Goal: Task Accomplishment & Management: Complete application form

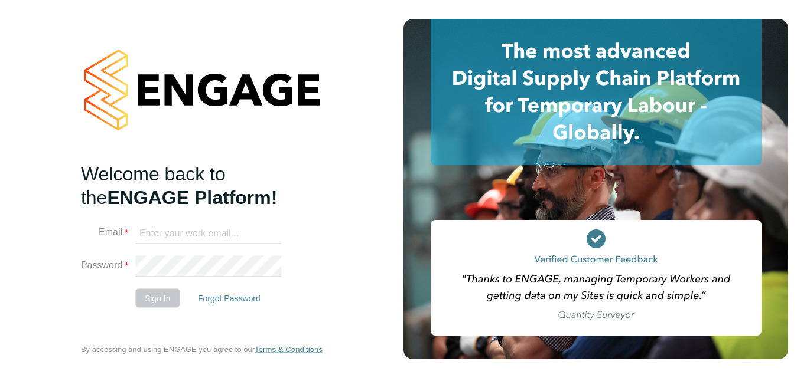
type input "robertsuckling15@gmail.com"
click at [58, 269] on div "Welcome back to the ENGAGE Platform! Email robertsuckling15@gmail.com Password …" at bounding box center [201, 189] width 289 height 378
click at [152, 297] on button "Sign In" at bounding box center [157, 298] width 45 height 19
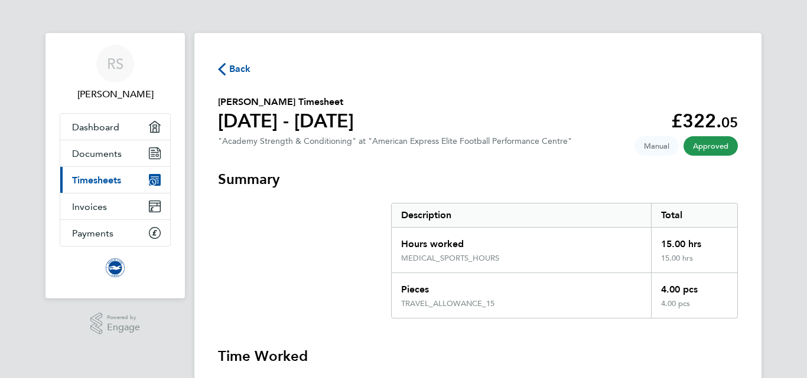
click at [242, 65] on span "Back" at bounding box center [240, 69] width 22 height 14
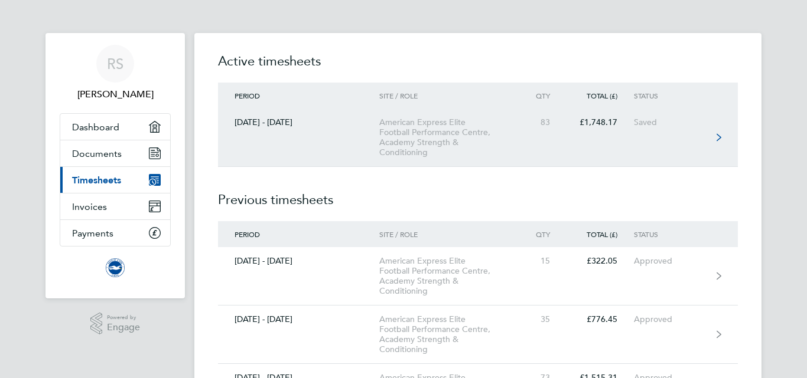
click at [550, 128] on link "[DATE] - [DATE] American Express Elite Football Performance Centre, Academy Str…" at bounding box center [478, 138] width 520 height 58
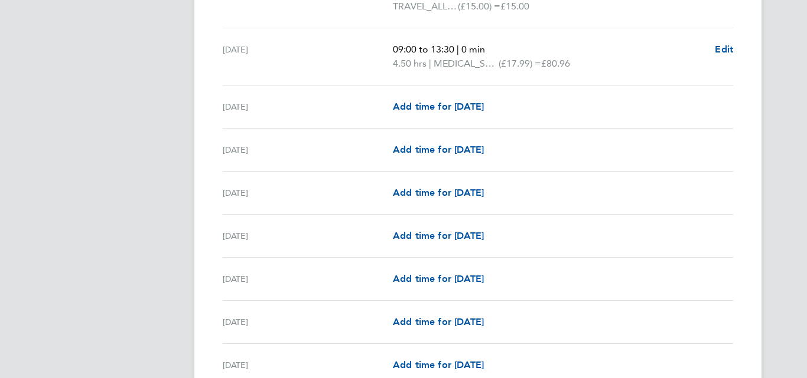
scroll to position [2055, 0]
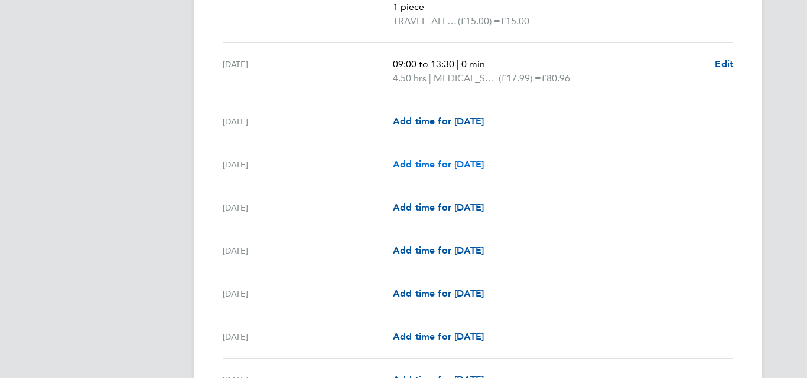
click at [432, 161] on span "Add time for [DATE]" at bounding box center [438, 164] width 91 height 11
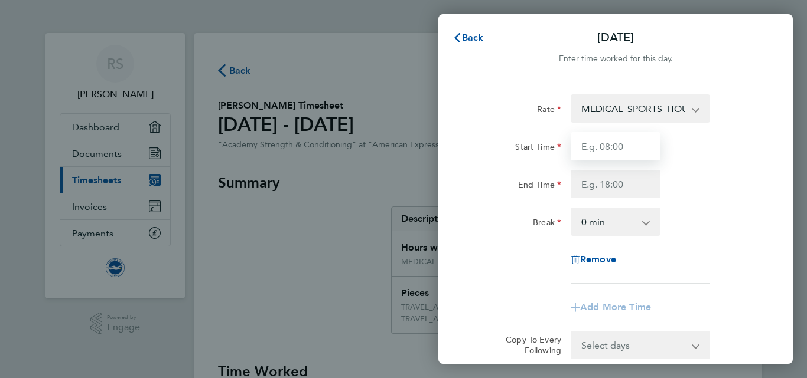
click at [611, 142] on input "Start Time" at bounding box center [615, 146] width 90 height 28
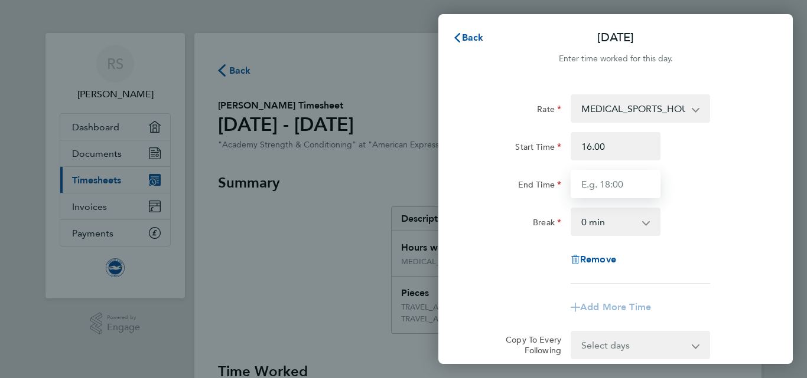
type input "16:00"
click at [588, 183] on input "End Time" at bounding box center [615, 184] width 90 height 28
type input "21:00"
click at [730, 185] on div "End Time 21:00" at bounding box center [615, 184] width 298 height 28
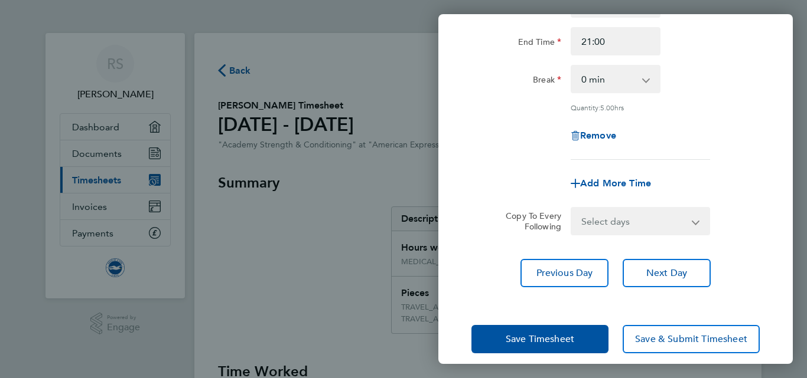
scroll to position [155, 0]
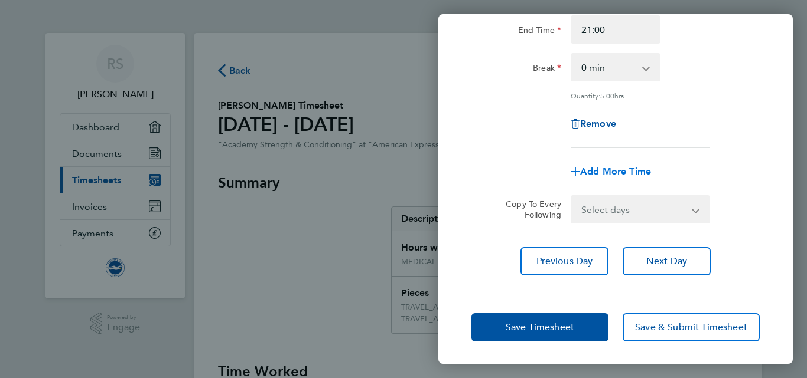
click at [609, 168] on span "Add More Time" at bounding box center [615, 171] width 71 height 11
select select "null"
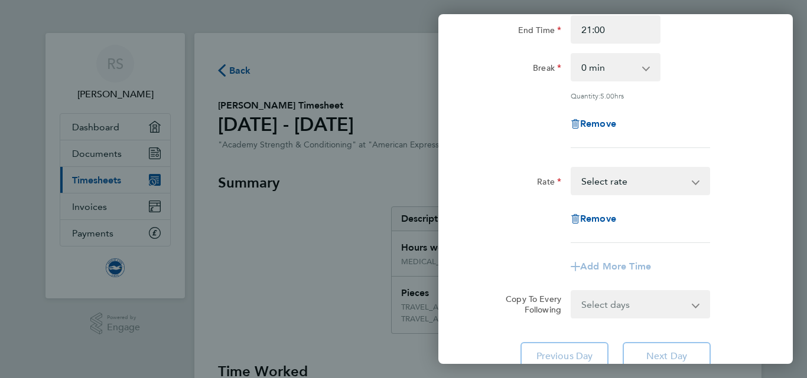
click at [622, 190] on select "TRAVEL_ALLOWANCE_15 - 15.00 MEDICAL_SPORTS_HOURS - 17.99 Select rate" at bounding box center [633, 181] width 123 height 26
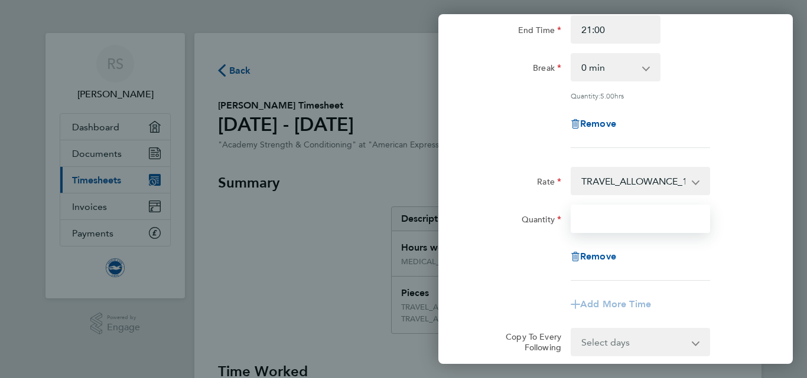
click at [605, 224] on input "Quantity" at bounding box center [639, 219] width 139 height 28
type input "1"
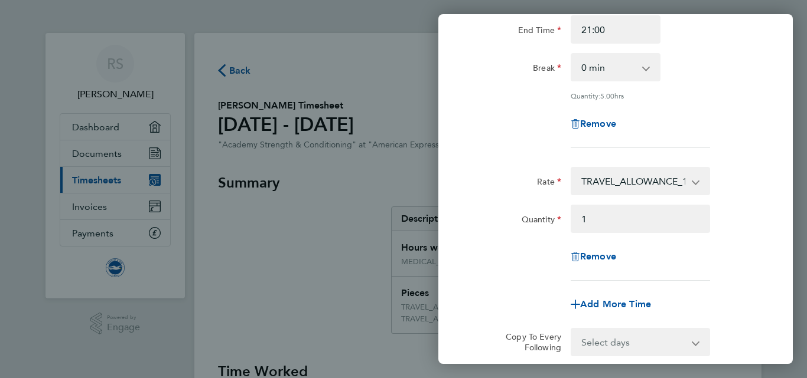
click at [752, 234] on div "Rate TRAVEL_ALLOWANCE_15 - 15.00 MEDICAL_SPORTS_HOURS - 17.99 Quantity 1 Remove" at bounding box center [615, 224] width 288 height 114
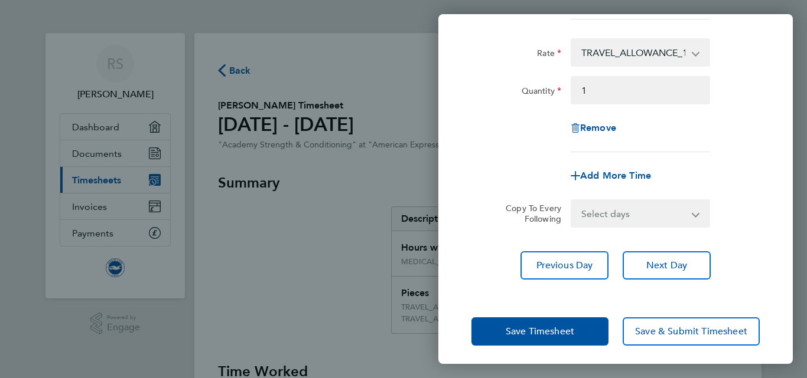
scroll to position [288, 0]
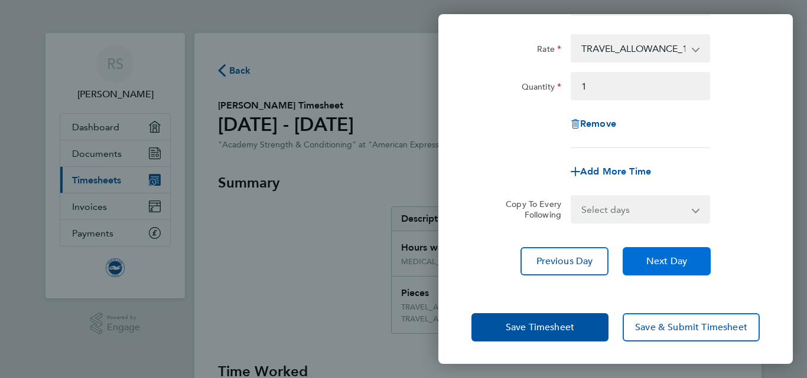
click at [663, 260] on span "Next Day" at bounding box center [666, 262] width 41 height 12
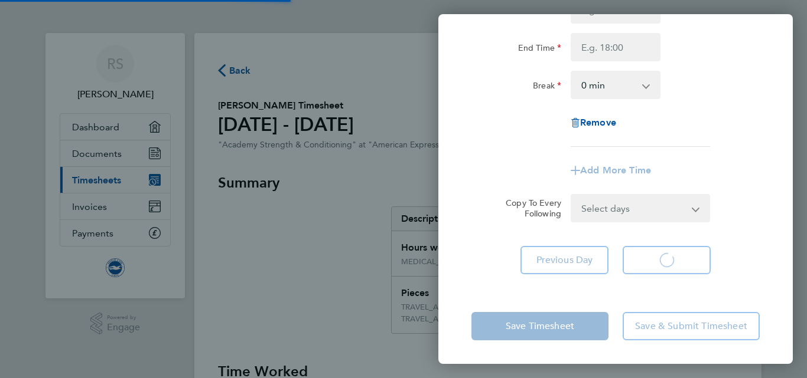
scroll to position [137, 0]
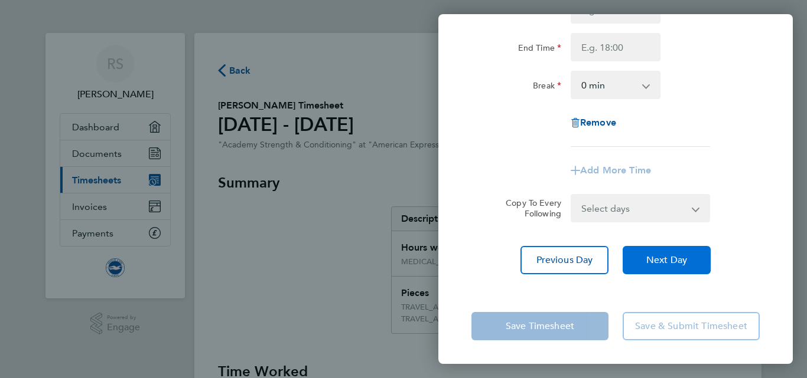
click at [673, 263] on span "Next Day" at bounding box center [666, 260] width 41 height 12
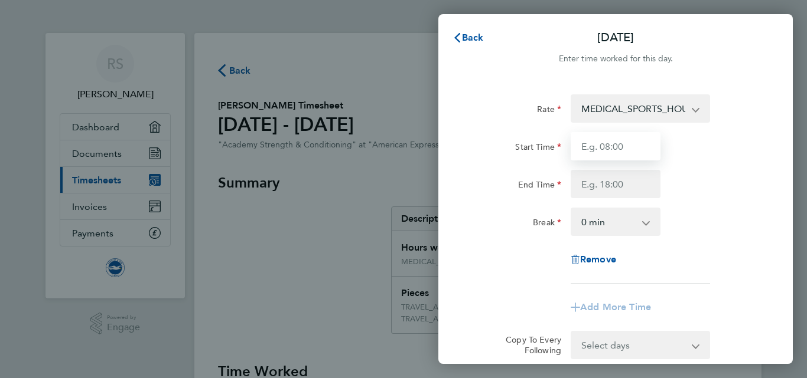
click at [605, 140] on input "Start Time" at bounding box center [615, 146] width 90 height 28
type input "16:00"
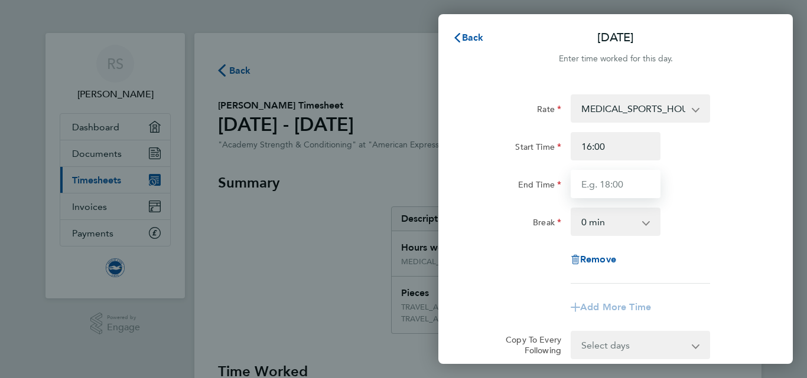
click at [596, 187] on input "End Time" at bounding box center [615, 184] width 90 height 28
type input "19:00"
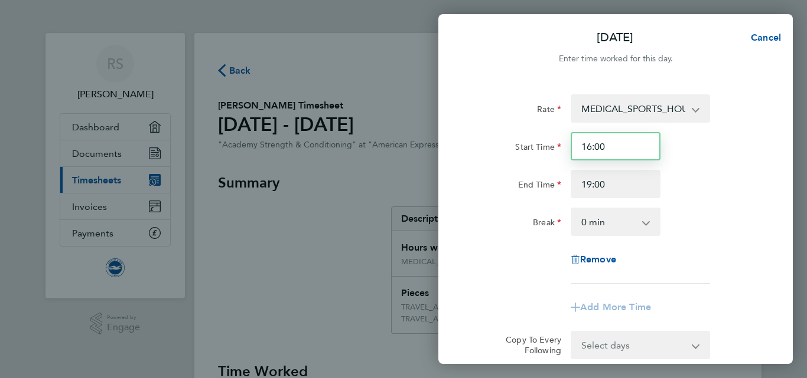
click at [592, 153] on input "16:00" at bounding box center [615, 146] width 90 height 28
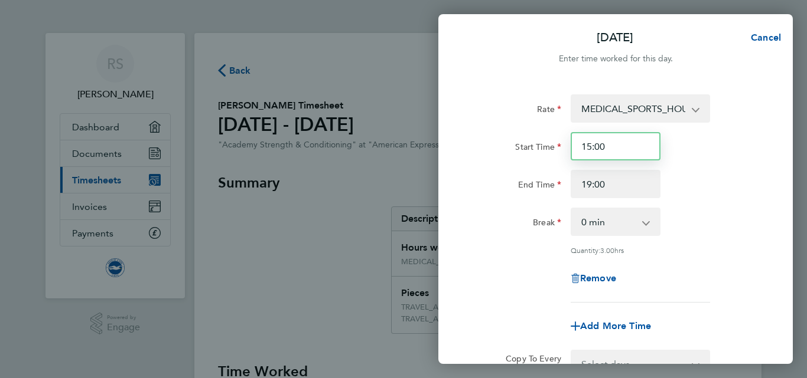
type input "15:00"
click at [691, 172] on div "End Time 19:00" at bounding box center [615, 184] width 298 height 28
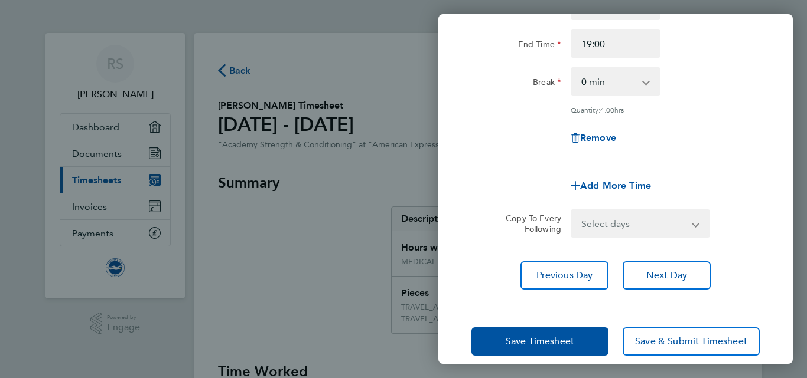
scroll to position [155, 0]
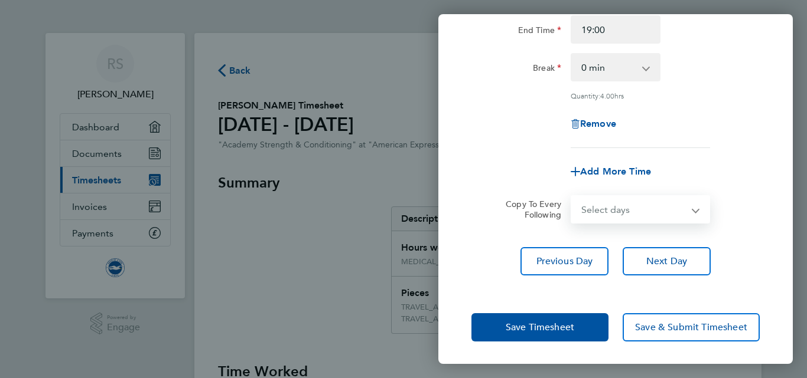
click at [613, 210] on select "Select days Day Weekday (Mon-Fri) Weekend (Sat-Sun) [DATE] [DATE] [DATE] [DATE]…" at bounding box center [634, 210] width 124 height 26
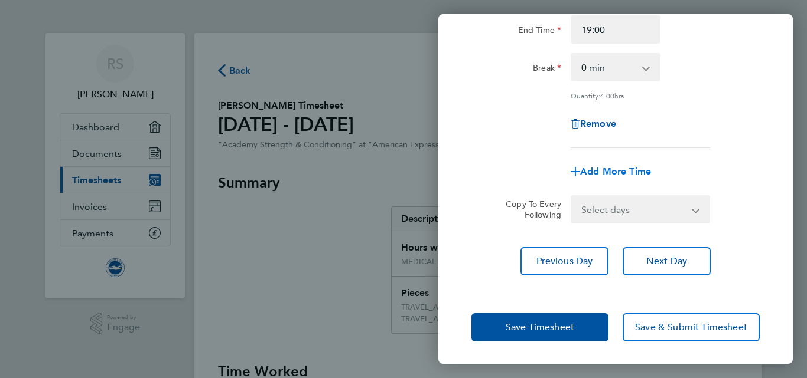
click at [601, 172] on span "Add More Time" at bounding box center [615, 171] width 71 height 11
select select "null"
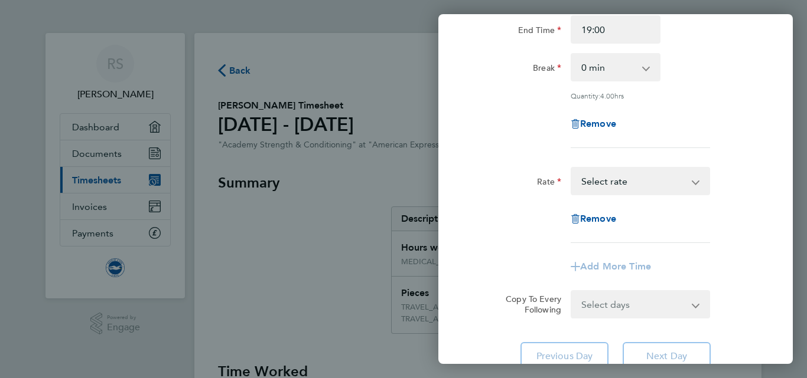
click at [641, 200] on div "Rate TRAVEL_ALLOWANCE_15 - 15.00 MEDICAL_SPORTS_HOURS - 17.99 Select rate Remove" at bounding box center [615, 205] width 288 height 76
click at [639, 188] on select "TRAVEL_ALLOWANCE_15 - 15.00 MEDICAL_SPORTS_HOURS - 17.99 Select rate" at bounding box center [633, 181] width 123 height 26
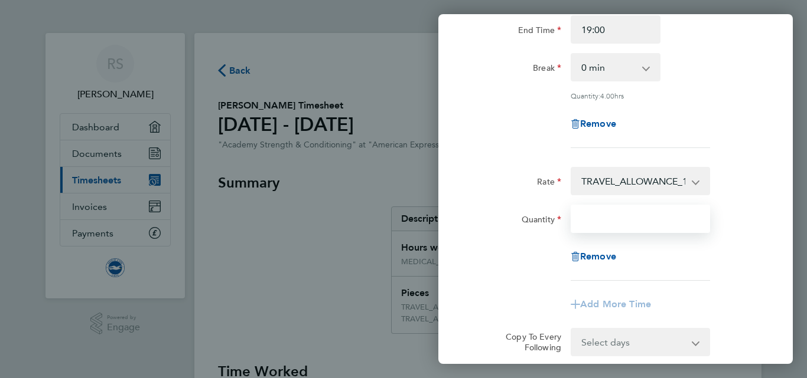
click at [606, 214] on input "Quantity" at bounding box center [639, 219] width 139 height 28
type input "1"
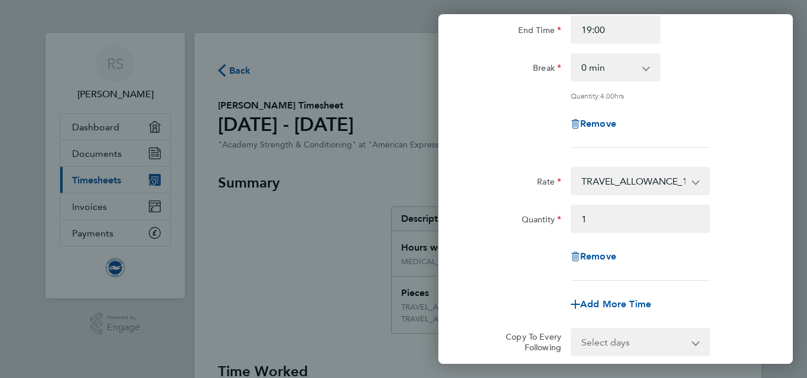
click at [753, 205] on div "Quantity 1" at bounding box center [615, 219] width 298 height 28
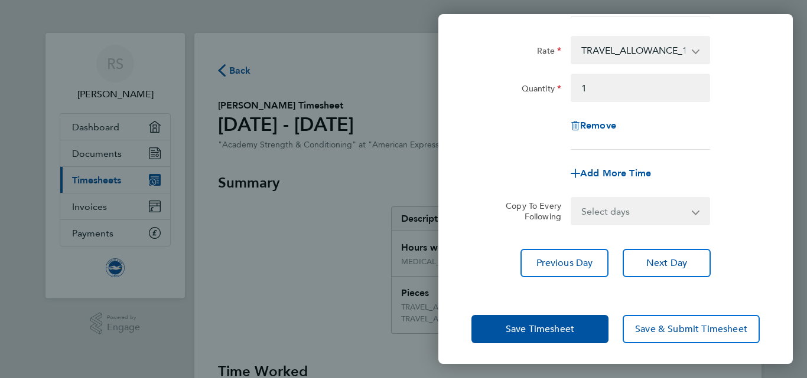
scroll to position [288, 0]
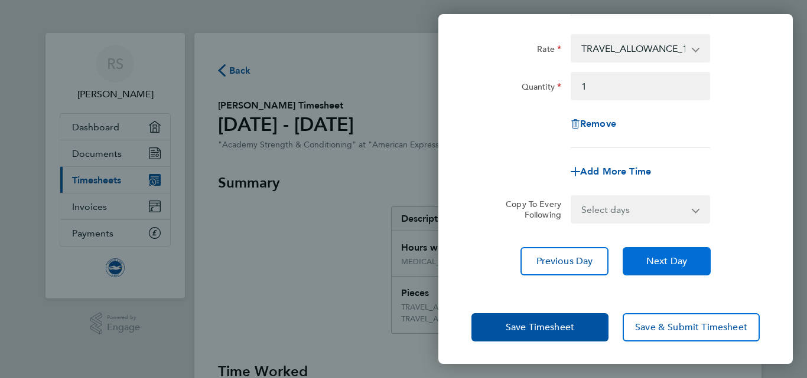
click at [669, 256] on span "Next Day" at bounding box center [666, 262] width 41 height 12
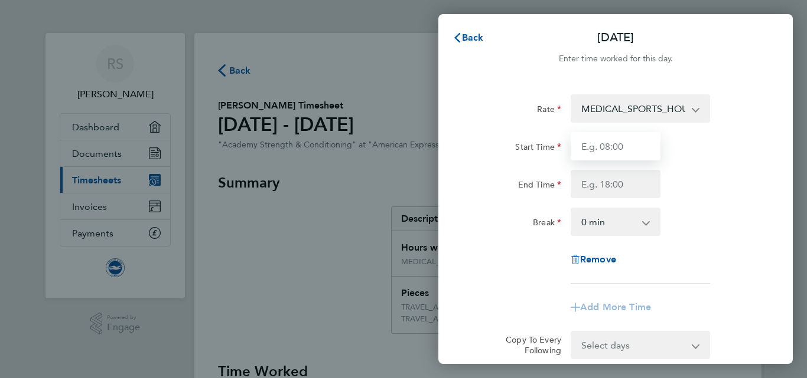
click at [621, 151] on input "Start Time" at bounding box center [615, 146] width 90 height 28
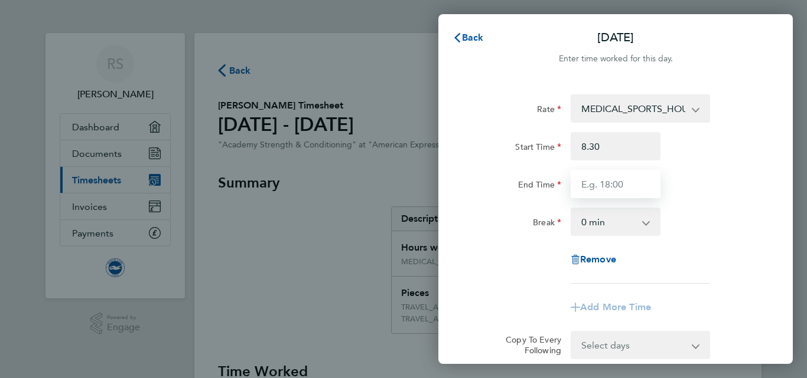
type input "08:30"
click at [590, 184] on input "End Time" at bounding box center [615, 184] width 90 height 28
type input "17:00"
click at [730, 169] on div "Start Time 08:30 End Time 17:00" at bounding box center [615, 165] width 298 height 66
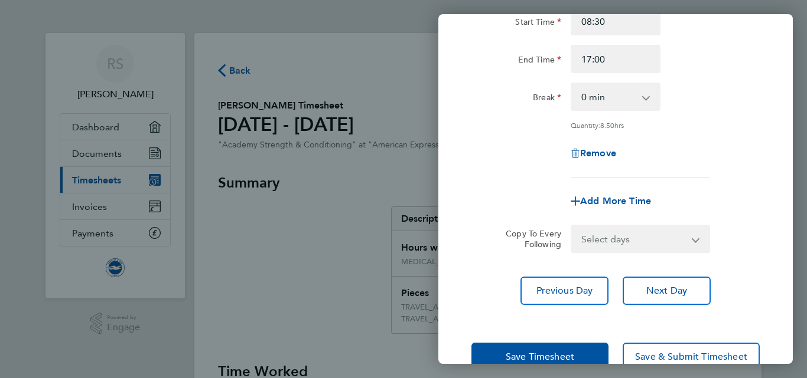
scroll to position [155, 0]
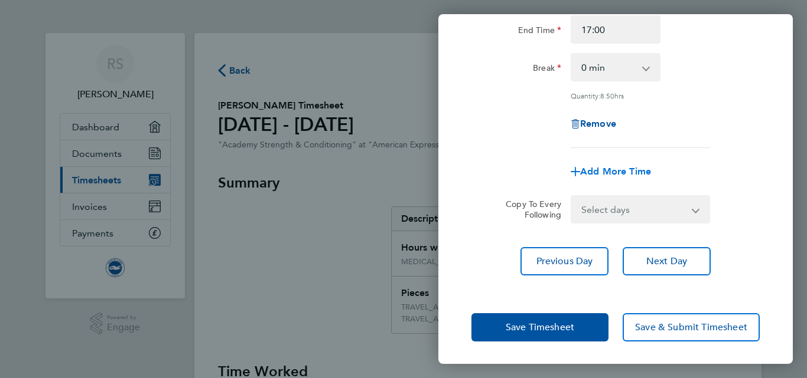
click at [619, 169] on span "Add More Time" at bounding box center [615, 171] width 71 height 11
select select "null"
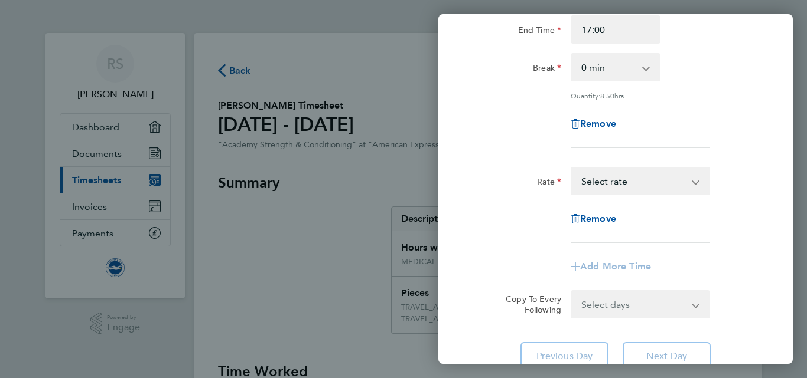
click at [637, 184] on select "TRAVEL_ALLOWANCE_15 - 15.00 MEDICAL_SPORTS_HOURS - 17.99 Select rate" at bounding box center [633, 181] width 123 height 26
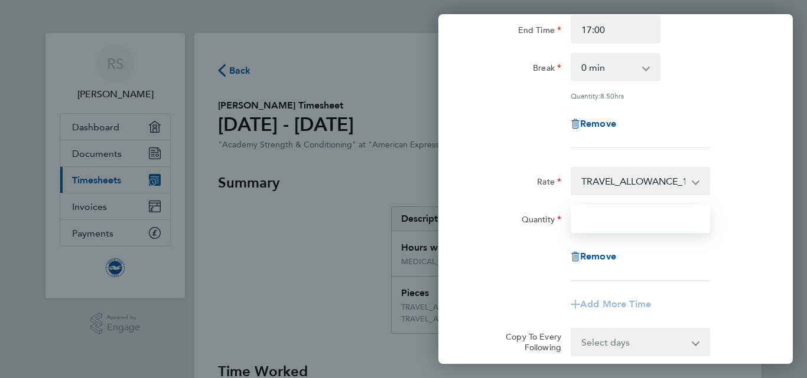
click at [619, 209] on input "Quantity" at bounding box center [639, 219] width 139 height 28
type input "1"
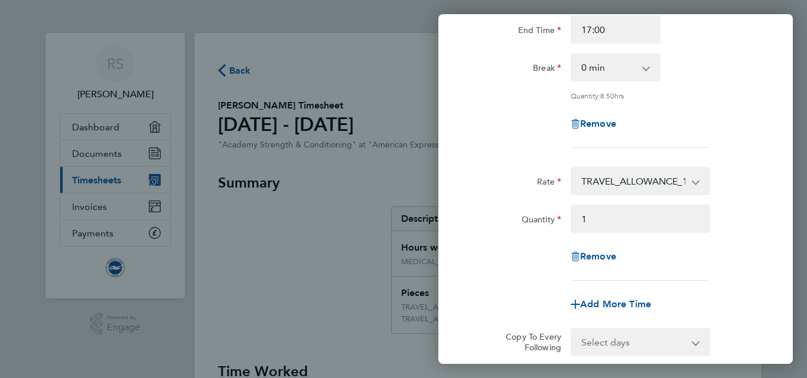
click at [750, 217] on div "Quantity 1" at bounding box center [615, 219] width 298 height 28
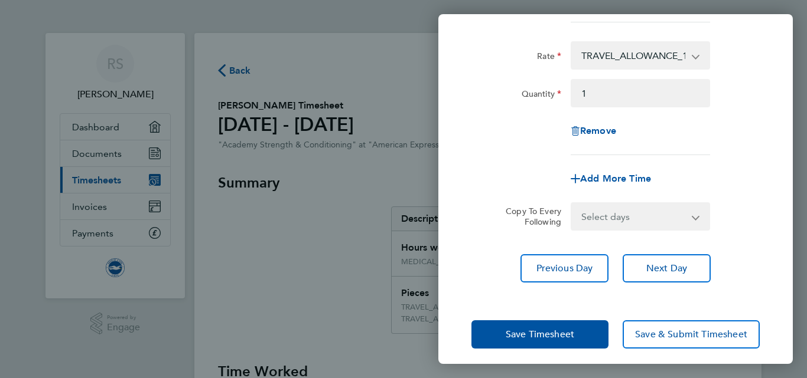
scroll to position [288, 0]
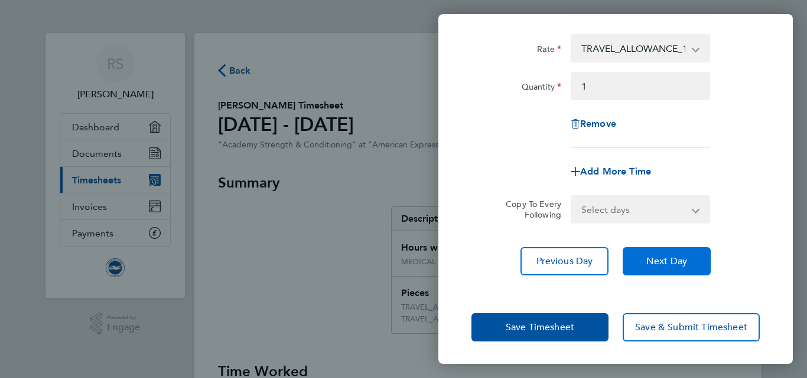
click at [651, 267] on button "Next Day" at bounding box center [666, 261] width 88 height 28
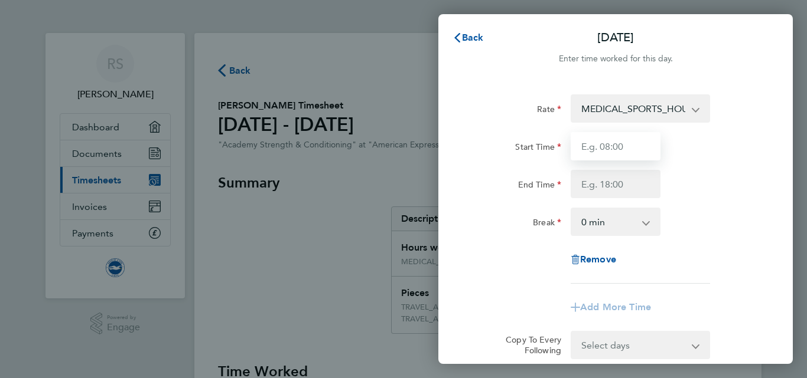
click at [615, 145] on input "Start Time" at bounding box center [615, 146] width 90 height 28
type input "16:00"
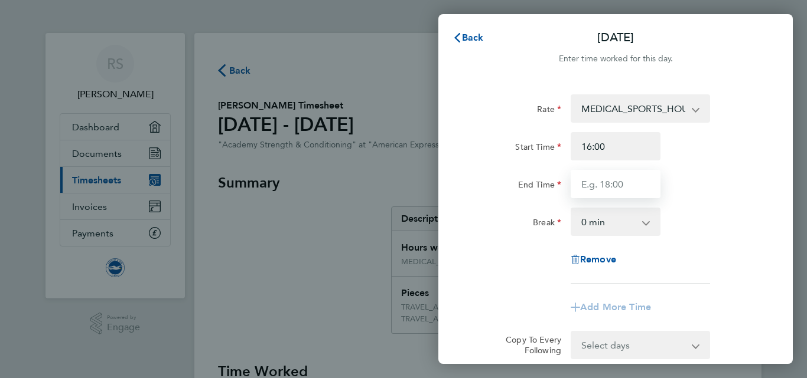
click at [590, 185] on input "End Time" at bounding box center [615, 184] width 90 height 28
type input "19:00"
click at [719, 191] on div "End Time 19:00" at bounding box center [615, 184] width 298 height 28
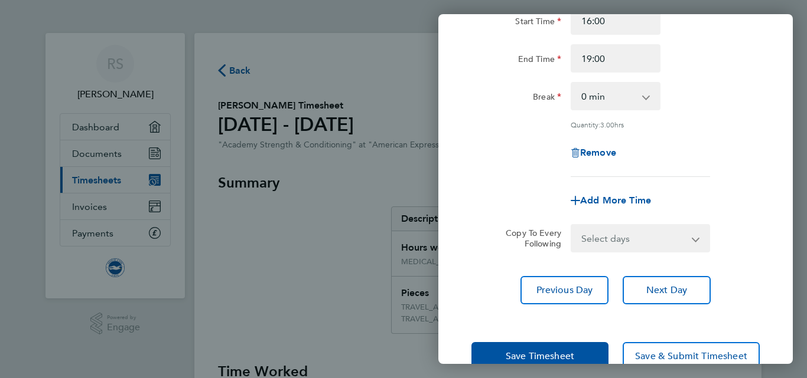
scroll to position [155, 0]
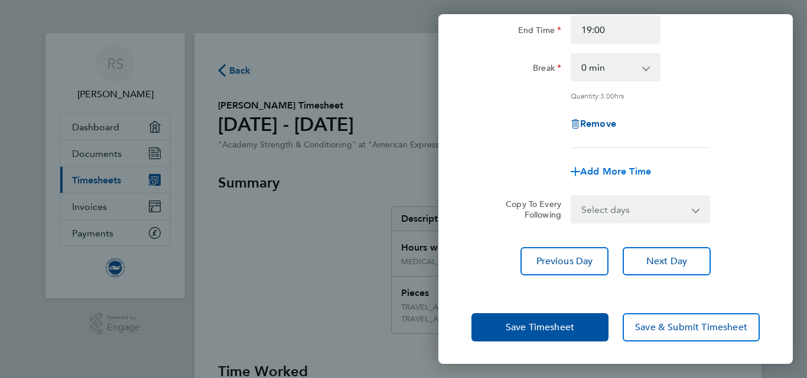
click at [600, 169] on span "Add More Time" at bounding box center [615, 171] width 71 height 11
select select "null"
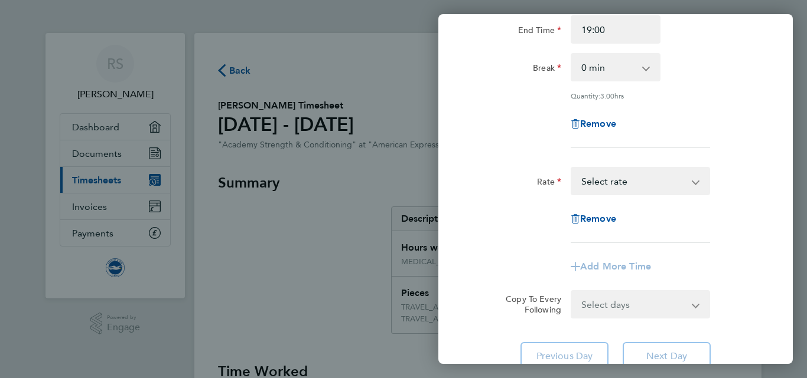
click at [631, 183] on select "TRAVEL_ALLOWANCE_15 - 15.00 MEDICAL_SPORTS_HOURS - 17.99 Select rate" at bounding box center [633, 181] width 123 height 26
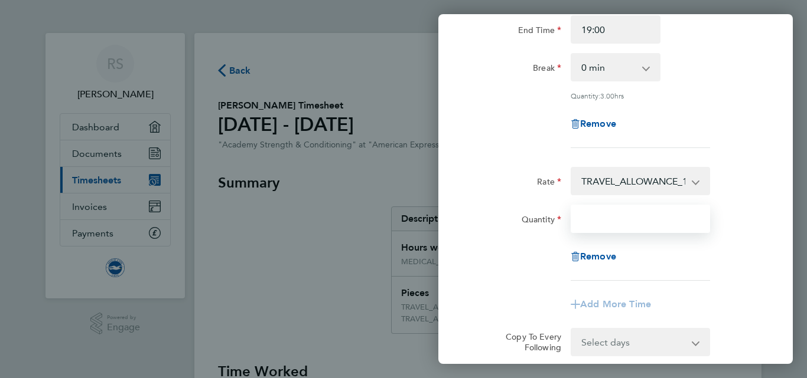
click at [609, 214] on input "Quantity" at bounding box center [639, 219] width 139 height 28
type input "1"
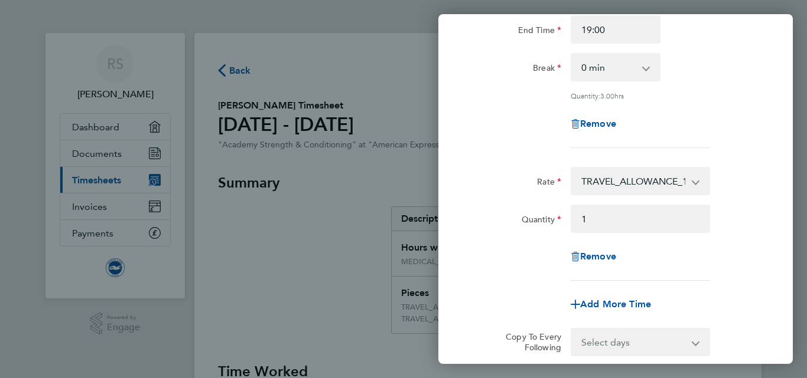
click at [740, 209] on div "Quantity 1" at bounding box center [615, 219] width 298 height 28
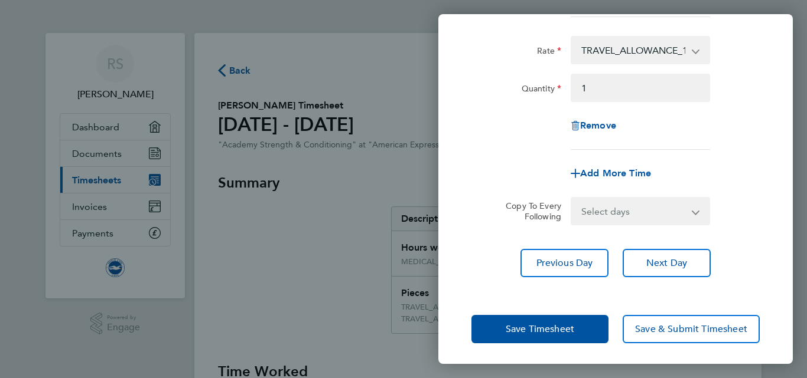
scroll to position [288, 0]
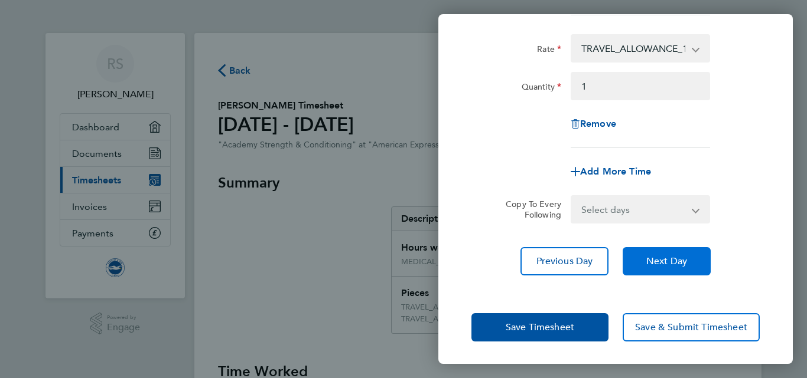
click at [647, 267] on button "Next Day" at bounding box center [666, 261] width 88 height 28
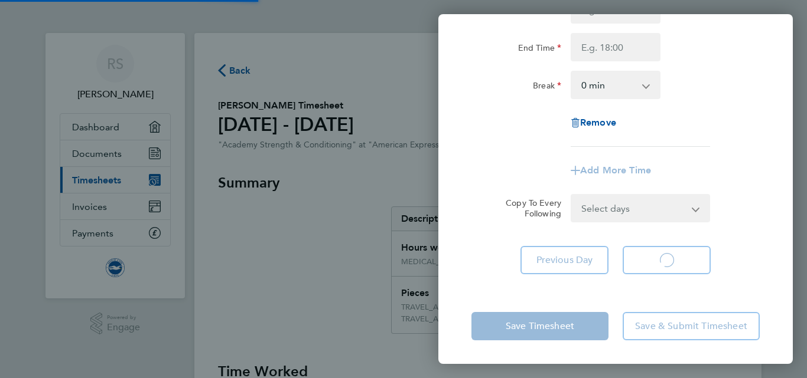
scroll to position [137, 0]
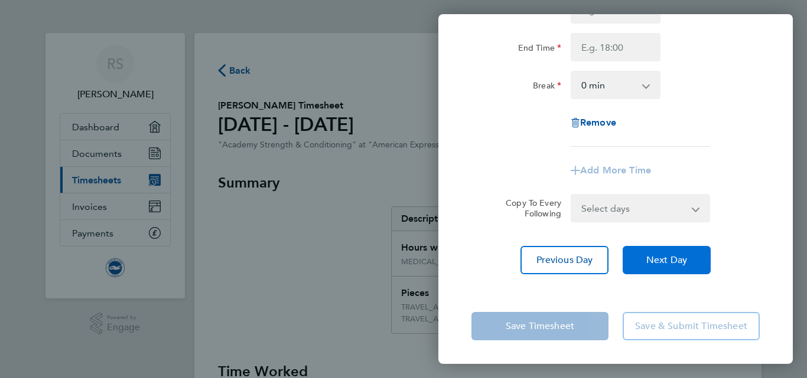
click at [646, 269] on button "Next Day" at bounding box center [666, 260] width 88 height 28
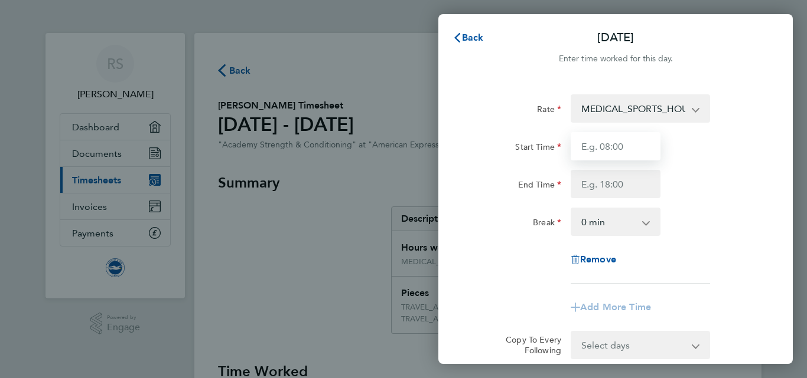
click at [609, 145] on input "Start Time" at bounding box center [615, 146] width 90 height 28
type input "09:30"
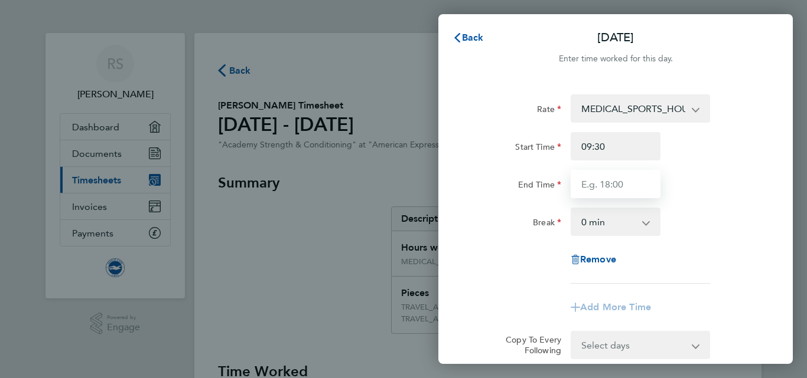
click at [615, 185] on input "End Time" at bounding box center [615, 184] width 90 height 28
type input "13:00"
click at [701, 181] on div "End Time 13:00" at bounding box center [615, 184] width 298 height 28
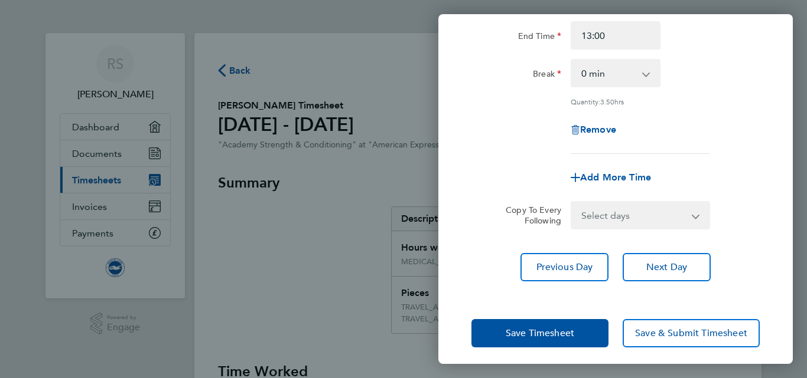
scroll to position [155, 0]
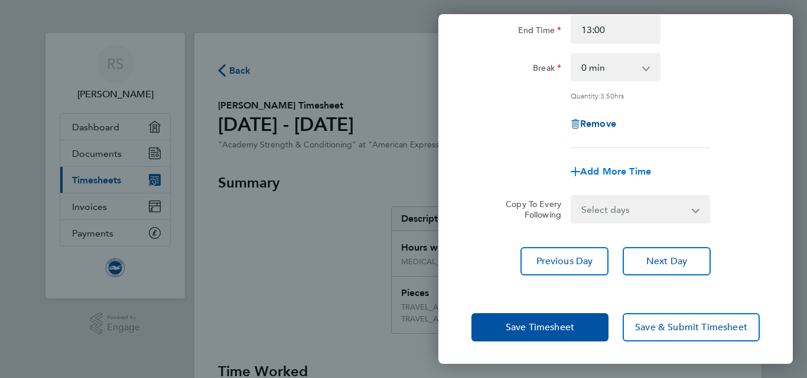
click at [632, 172] on span "Add More Time" at bounding box center [615, 171] width 71 height 11
select select "null"
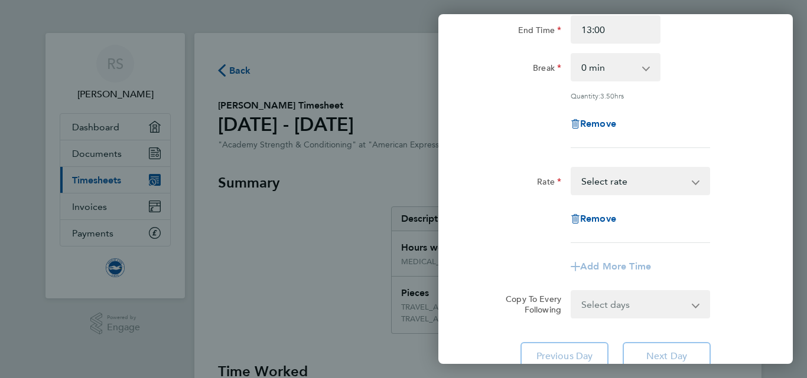
click at [669, 182] on select "TRAVEL_ALLOWANCE_15 - 15.00 MEDICAL_SPORTS_HOURS - 17.99 Select rate" at bounding box center [633, 181] width 123 height 26
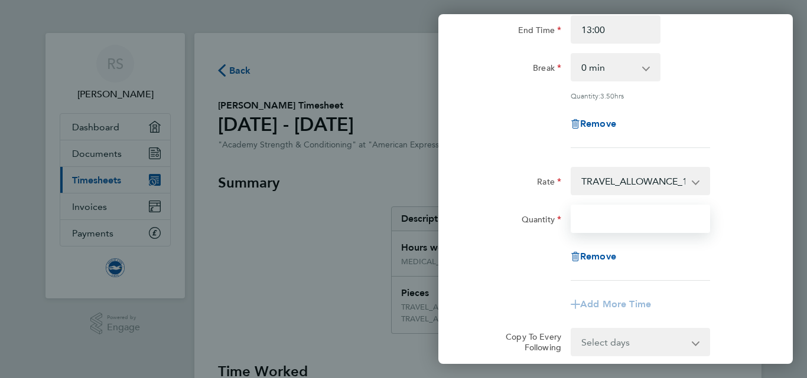
click at [600, 219] on input "Quantity" at bounding box center [639, 219] width 139 height 28
type input "1"
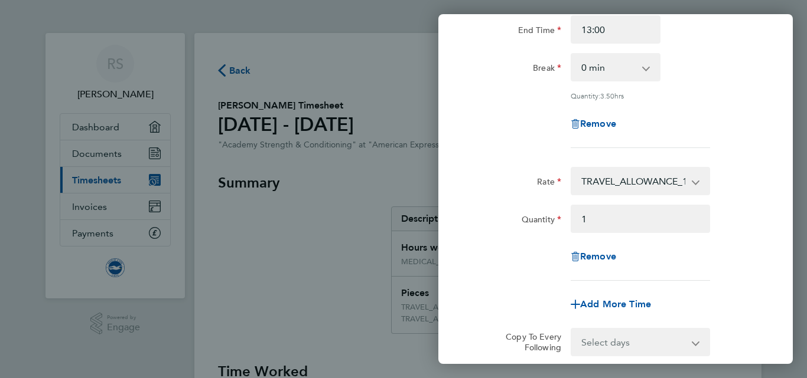
click at [756, 214] on div "Quantity 1" at bounding box center [615, 219] width 298 height 28
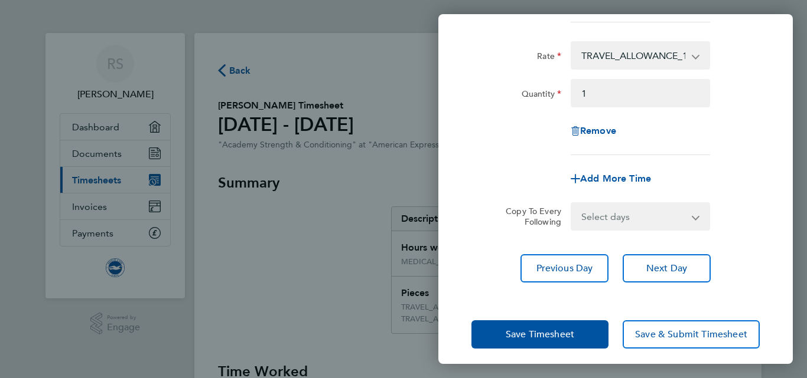
scroll to position [288, 0]
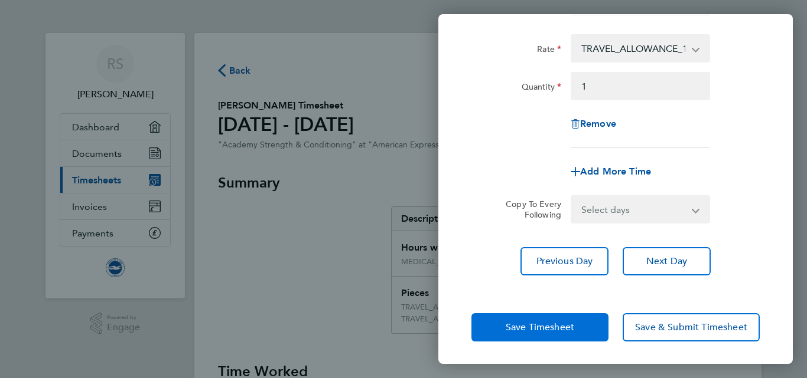
click at [536, 322] on span "Save Timesheet" at bounding box center [539, 328] width 68 height 12
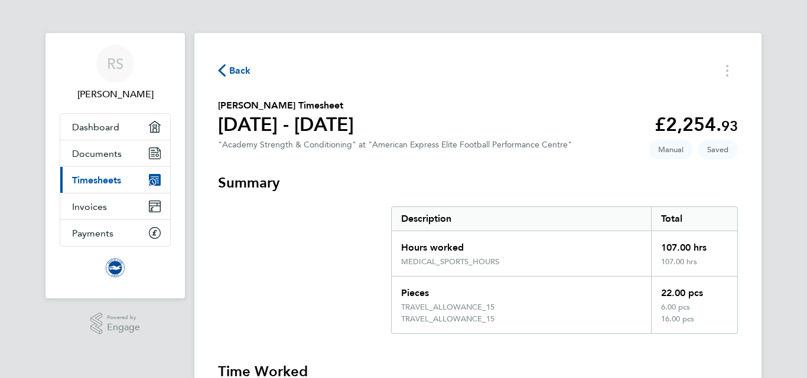
click at [246, 74] on span "Back" at bounding box center [240, 71] width 22 height 14
